Goal: Information Seeking & Learning: Learn about a topic

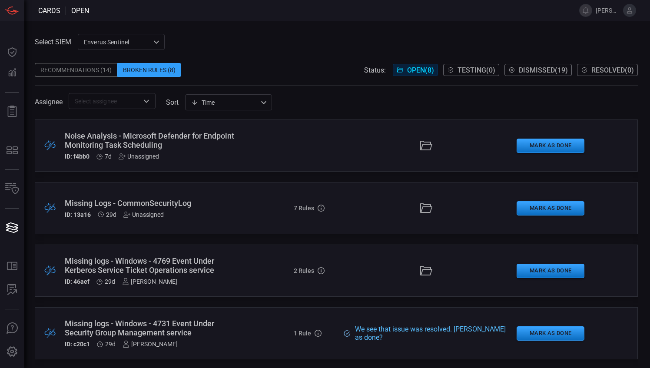
click at [90, 72] on div "Recommendations (14)" at bounding box center [76, 70] width 83 height 14
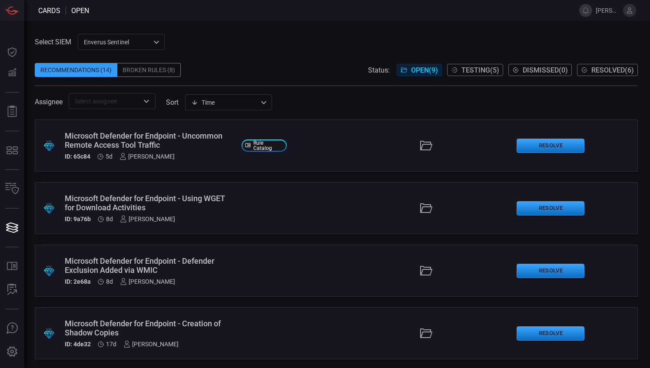
click at [136, 205] on div "Microsoft Defender for Endpoint - Using WGET for Download Activities" at bounding box center [150, 203] width 170 height 18
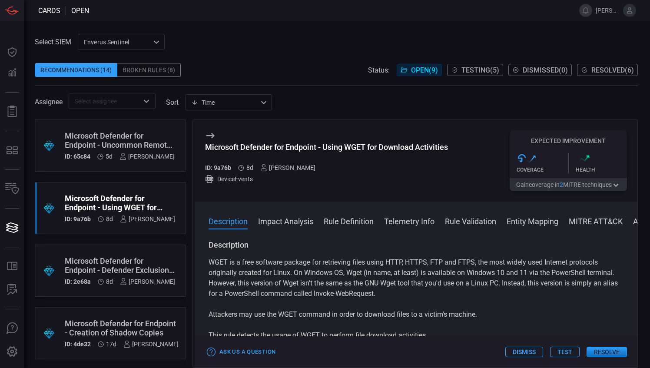
click at [618, 185] on icon "button" at bounding box center [616, 185] width 9 height 7
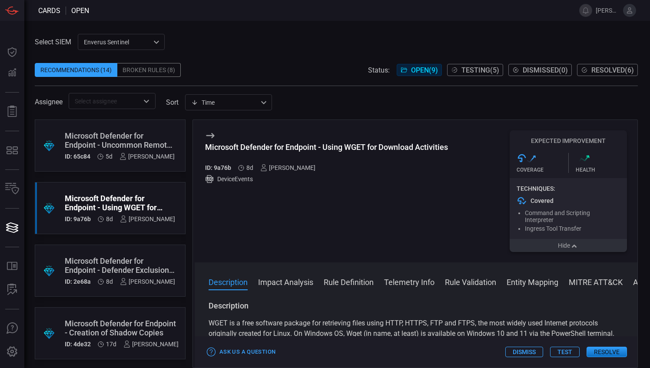
click at [576, 250] on icon "button" at bounding box center [574, 246] width 9 height 7
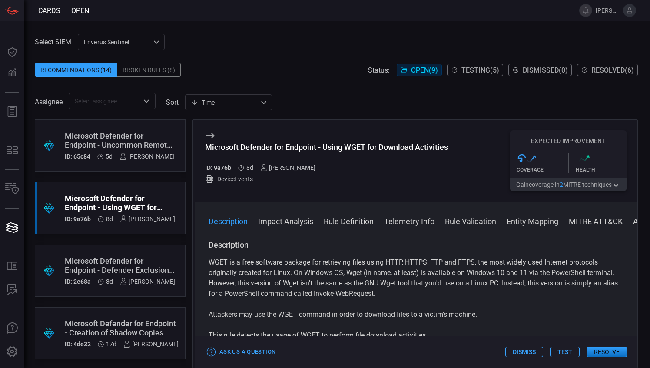
click at [307, 220] on button "Impact Analysis" at bounding box center [285, 220] width 55 height 10
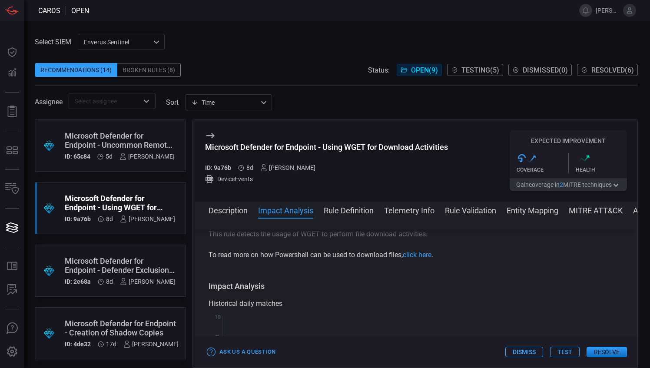
scroll to position [134, 0]
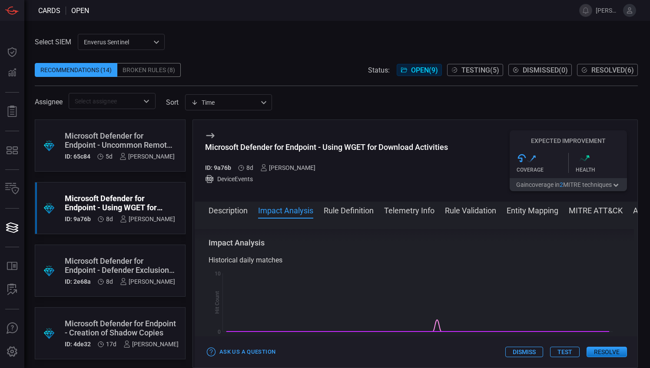
click at [357, 213] on button "Rule Definition" at bounding box center [349, 210] width 50 height 10
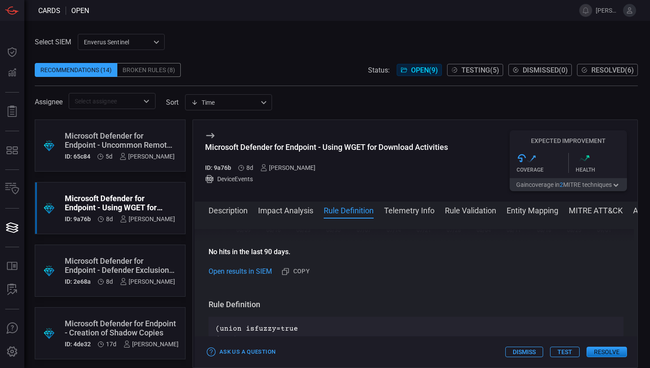
scroll to position [303, 0]
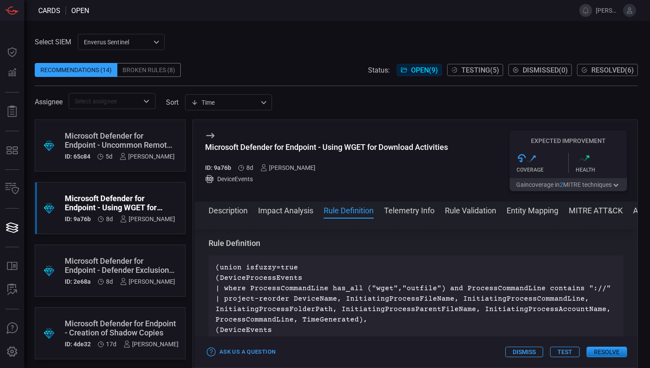
click at [400, 212] on button "Telemetry Info" at bounding box center [409, 210] width 50 height 10
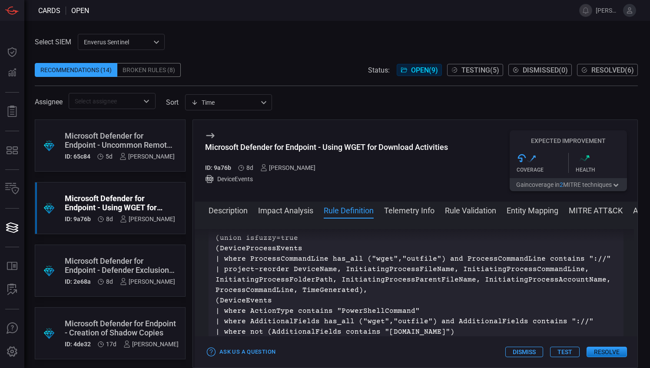
scroll to position [480, 0]
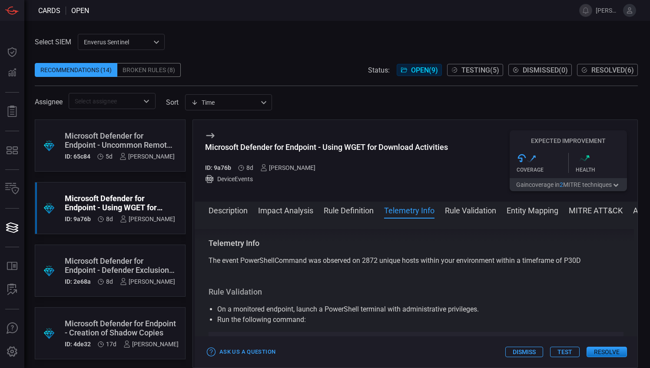
click at [452, 210] on button "Rule Validation" at bounding box center [470, 210] width 51 height 10
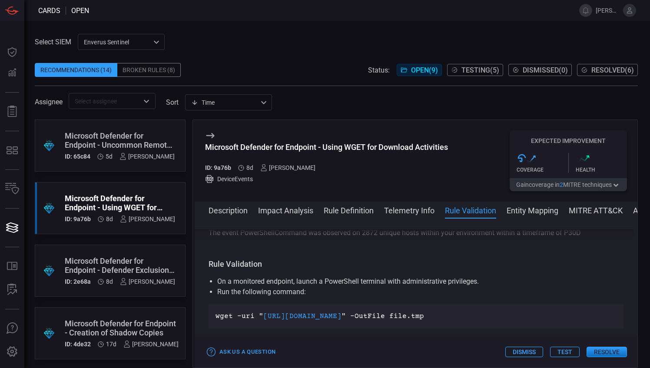
scroll to position [529, 0]
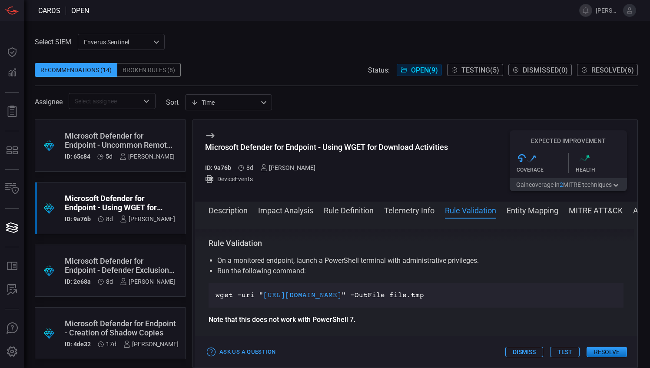
click at [521, 214] on button "Entity Mapping" at bounding box center [532, 210] width 52 height 10
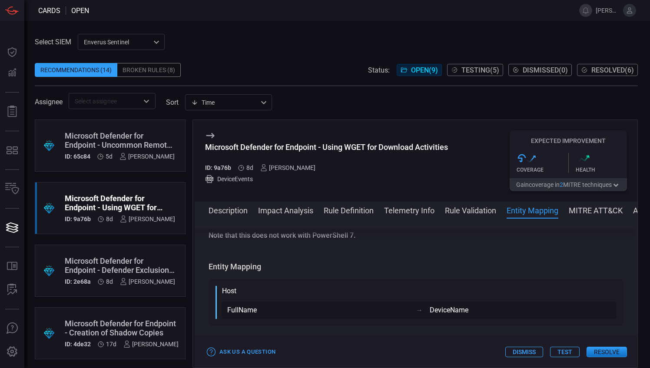
scroll to position [637, 0]
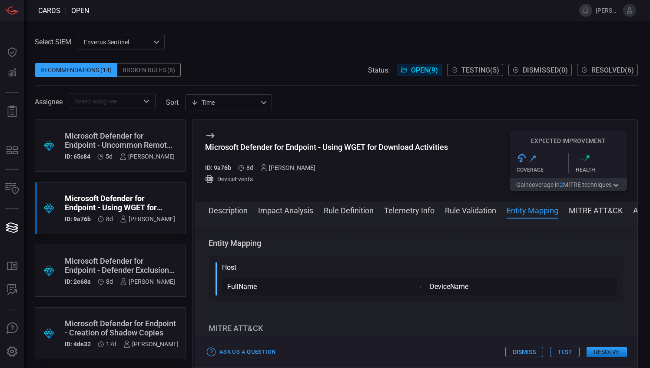
click at [598, 203] on div "Description Impact Analysis Rule Definition Telemetry Info Rule Validation Enti…" at bounding box center [416, 285] width 443 height 166
click at [593, 208] on button "MITRE ATT&CK" at bounding box center [596, 210] width 54 height 10
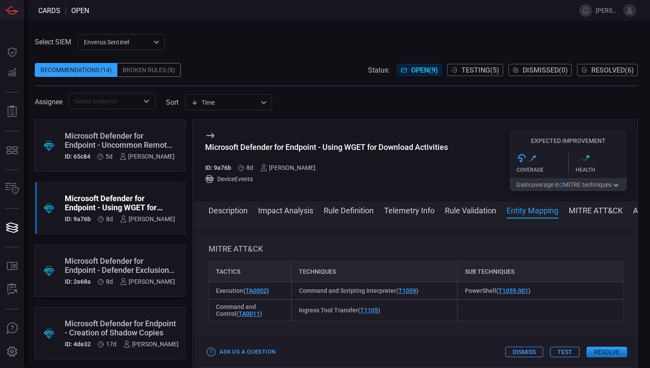
scroll to position [722, 0]
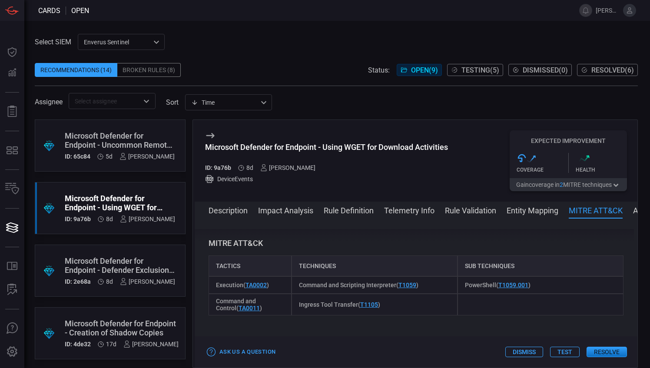
click at [541, 208] on button "Entity Mapping" at bounding box center [532, 210] width 52 height 10
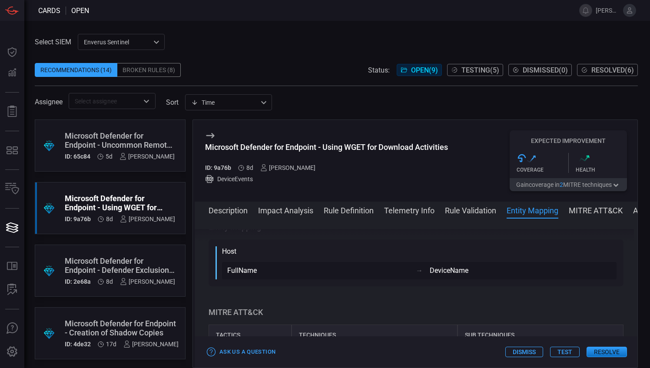
scroll to position [637, 0]
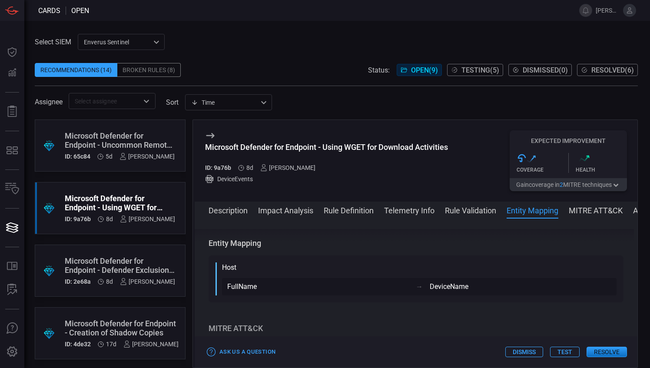
click at [597, 201] on div "Microsoft Defender for Endpoint - Using WGET for Download Activities ID: 9a76b …" at bounding box center [416, 161] width 443 height 82
click at [593, 205] on button "MITRE ATT&CK" at bounding box center [596, 210] width 54 height 10
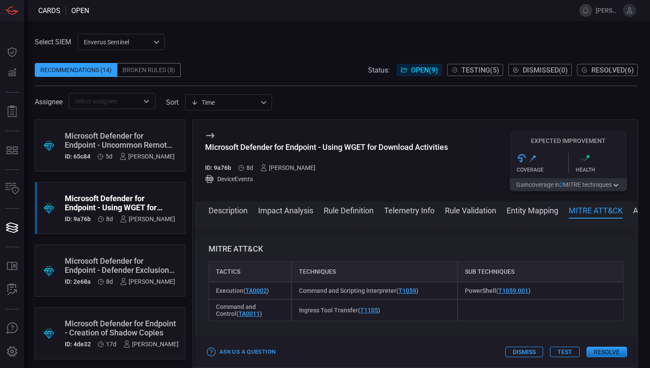
scroll to position [722, 0]
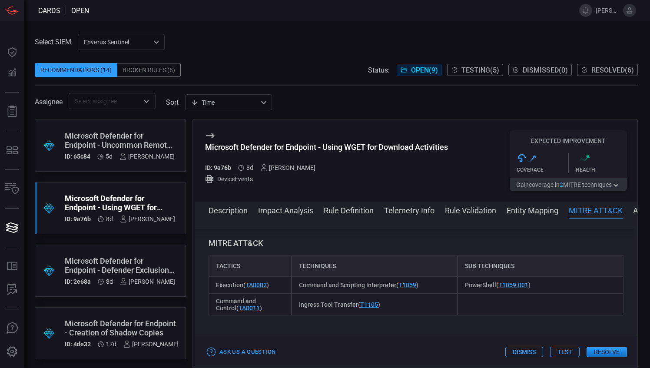
click at [227, 207] on button "Description" at bounding box center [227, 210] width 39 height 10
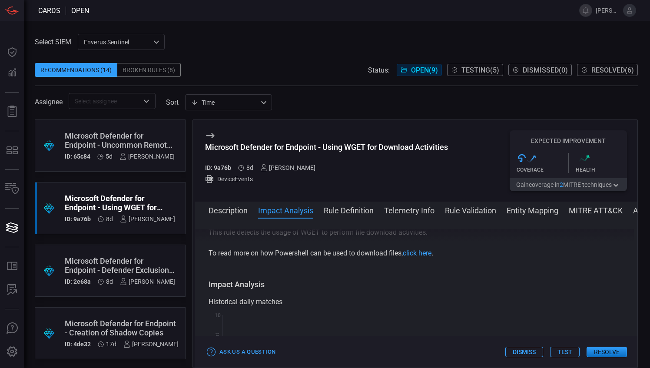
scroll to position [93, 0]
click at [638, 212] on div "Select SIEM Enverus Sentinel c91b43ff-c123-4683-be2e-f803907a5556 ​ Recommendat…" at bounding box center [336, 194] width 625 height 347
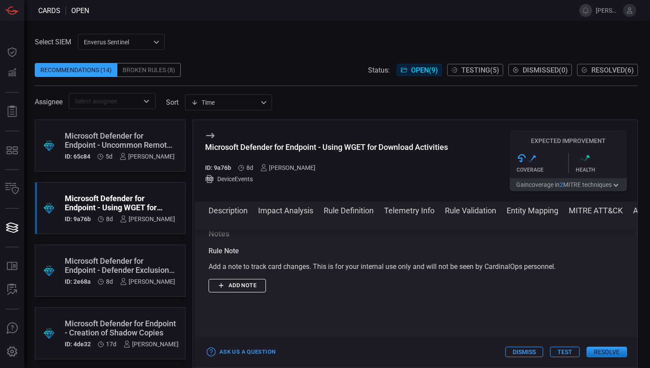
scroll to position [1736, 0]
